Goal: Browse casually

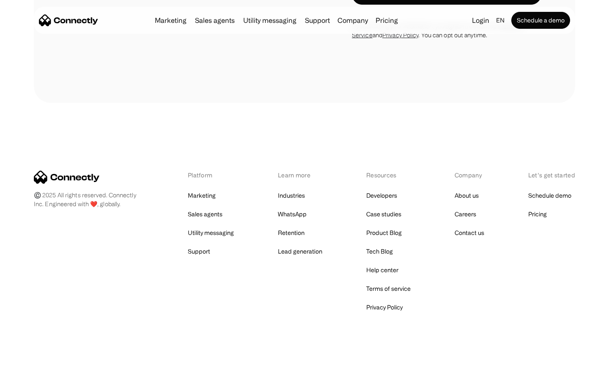
scroll to position [3318, 0]
